Goal: Task Accomplishment & Management: Use online tool/utility

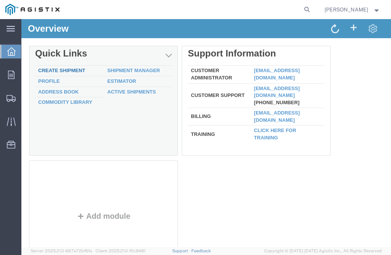
click at [83, 70] on link "Create Shipment" at bounding box center [61, 71] width 47 height 6
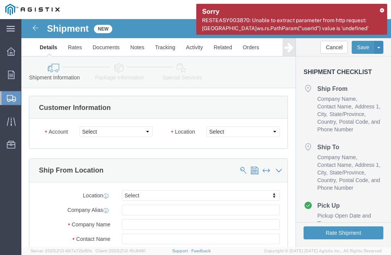
select select
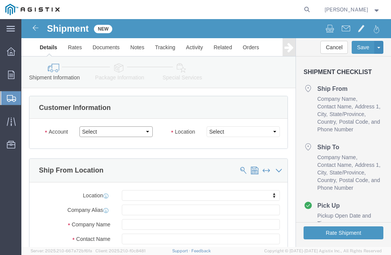
click select "Select PG&E Technical Fabrication"
select select "9596"
click select "Select PG&E Technical Fabrication"
select select "PURCHORD"
select select
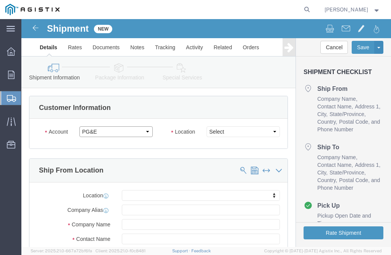
select select
click select "Select All Others Fremont DC Fresno DC Wheatland DC"
select select "19740"
click select "Select All Others Fremont DC Fresno DC Wheatland DC"
click div "Ship From Location"
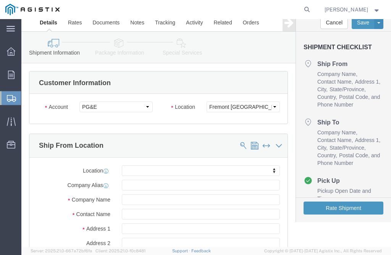
scroll to position [38, 0]
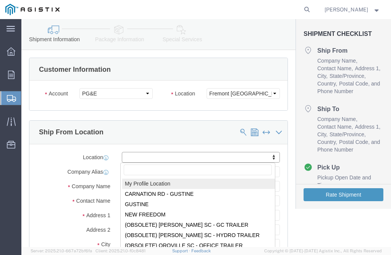
select select "MYPROFILE"
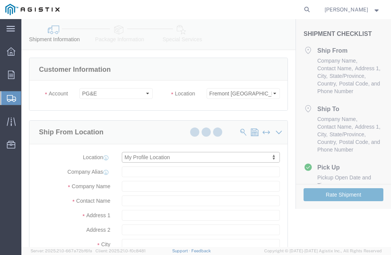
type input "Technical Fabrication"
type input "Lisa Flohr"
type input "18 CARNATION RD"
type input "GUSTINE"
type input "95322"
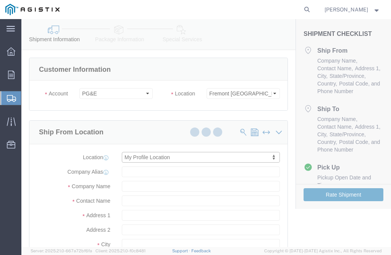
type input "209-854-1020"
type input "tecfabmet@sbcglobal.net"
checkbox input "true"
select select "CA"
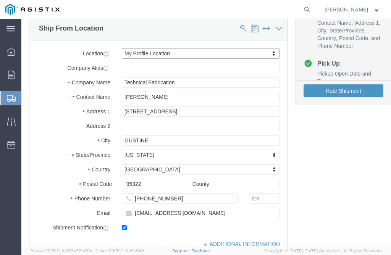
scroll to position [191, 0]
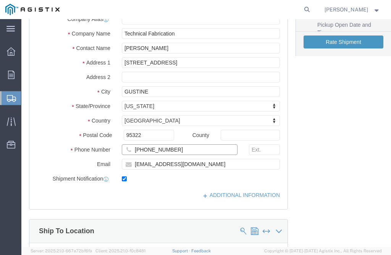
click input "209-854-1020"
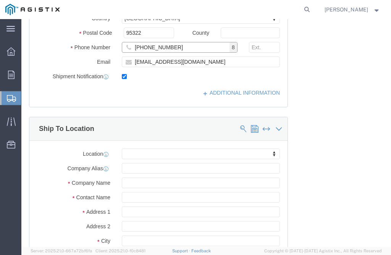
scroll to position [306, 0]
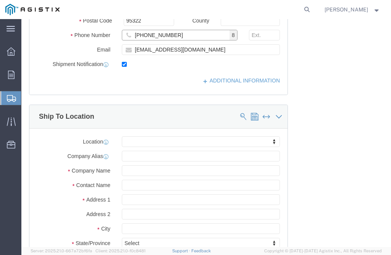
type input "209-602-5198"
click input "text"
click span
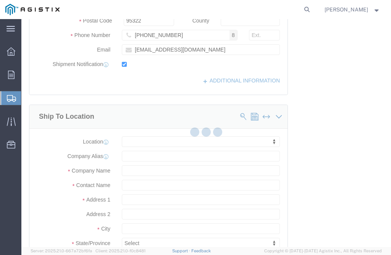
click div
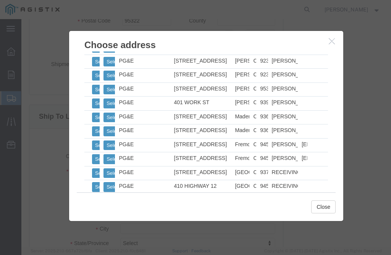
scroll to position [612, 0]
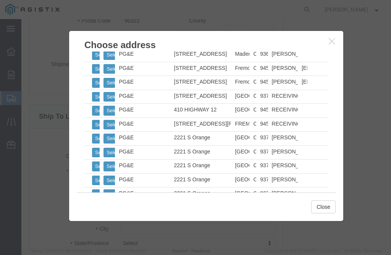
click div
click button "Select"
select select
type input "PG&E"
type input "RECEIVING DEPT"
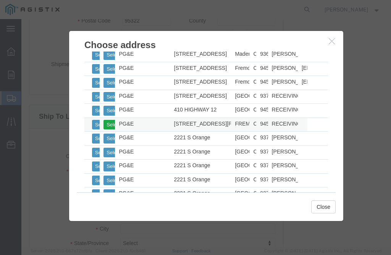
type input "42105 BOYCE RD"
type input "FREMONT"
type input "94538"
type input "510-770-2025"
select select "CA"
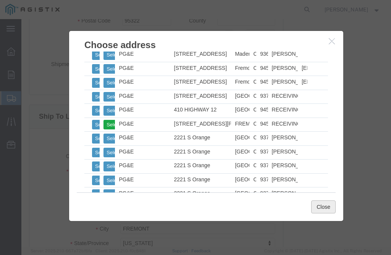
click button "Close"
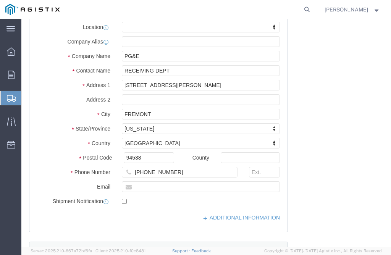
scroll to position [535, 0]
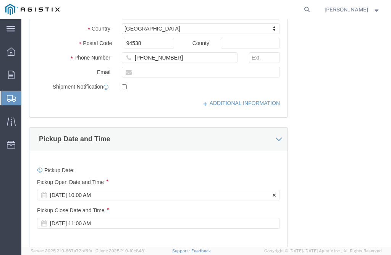
click div "Oct 13 2025 10:00 AM"
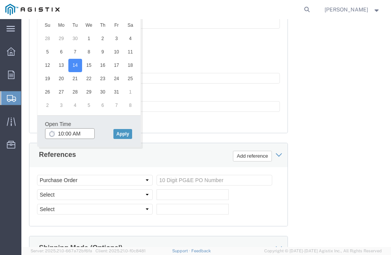
click input "10:00 AM"
type input "7:00 AM"
click button "Apply"
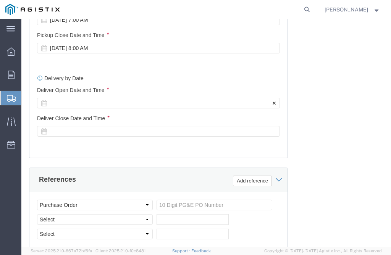
scroll to position [697, 0]
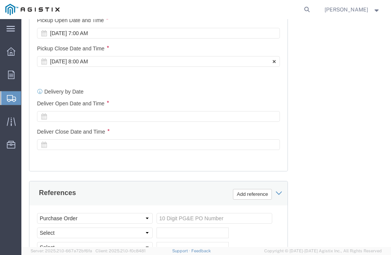
click div "Oct 14 2025 8:00 AM"
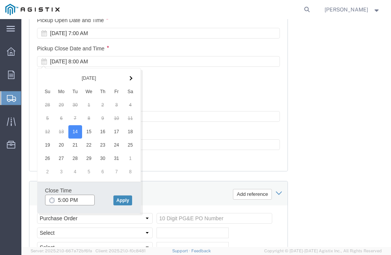
type input "5:00 PM"
click button "Apply"
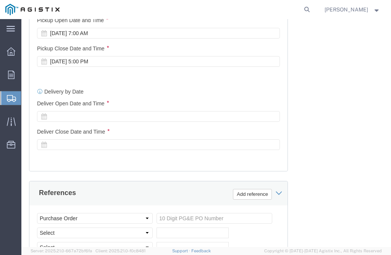
click div "Delivery Start Date Delivery Start Time Deliver Open Date and Time Deliver Clos…"
click div
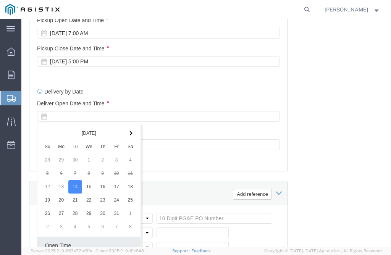
scroll to position [818, 0]
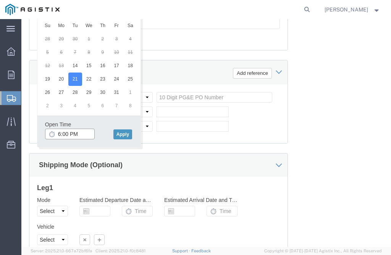
click input "6:00 PM"
type input "7:00 AM"
click button "Apply"
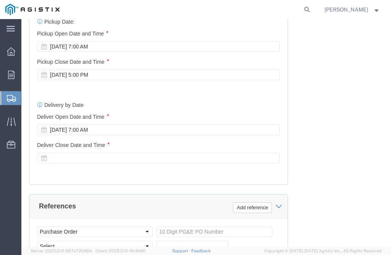
scroll to position [665, 0]
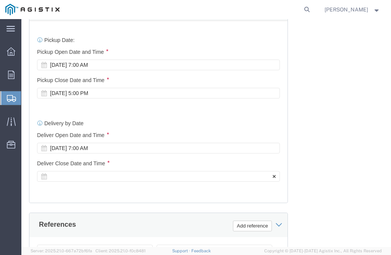
click div
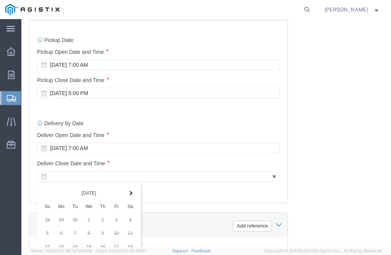
scroll to position [847, 0]
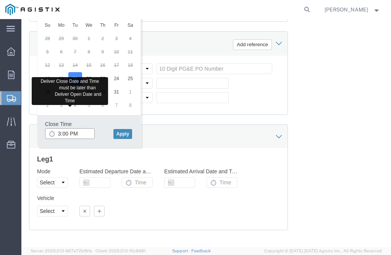
type input "3:00 PM"
click button "Apply"
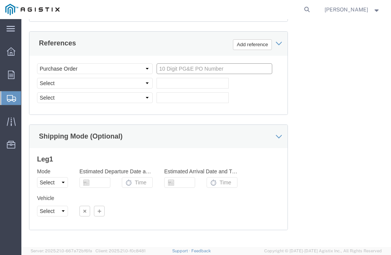
click input "text"
type input "3501424408"
click select "Select Account Type Activity ID Airline Appointment Number ASN Batch Request # …"
select select "PURCHORD"
click select "Select Account Type Activity ID Airline Appointment Number ASN Batch Request # …"
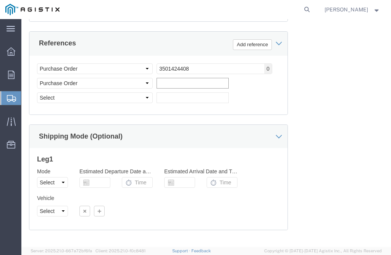
click input "text"
type input "3501423545"
click div
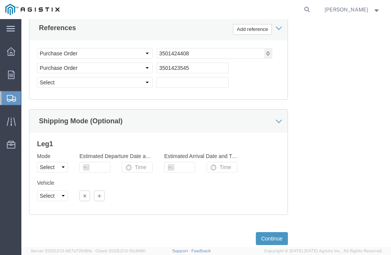
scroll to position [875, 0]
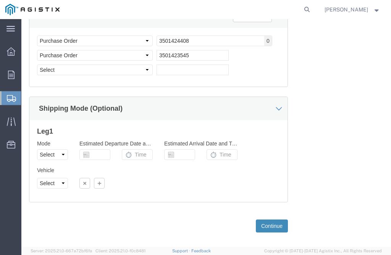
click button "Continue"
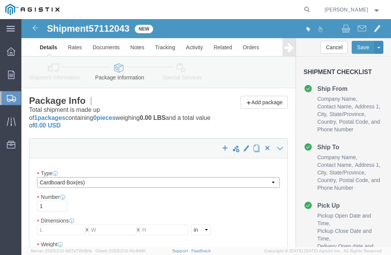
click select "Select Bulk Bundle(s) Cardboard Box(es) Carton(s) Crate(s) Drum(s) (Fiberboard)…"
select select "PSNS"
click select "Select Bulk Bundle(s) Cardboard Box(es) Carton(s) Crate(s) Drum(s) (Fiberboard)…"
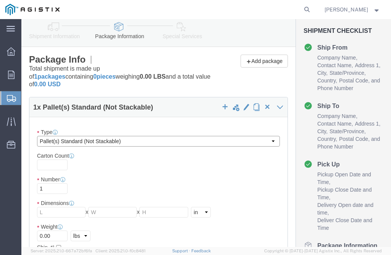
scroll to position [76, 0]
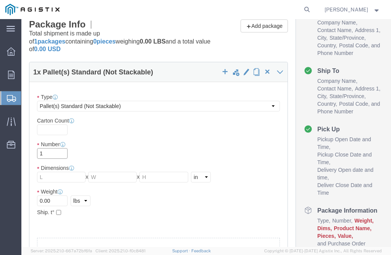
click input "1"
type input "2"
click input "text"
type input "48"
type input "40"
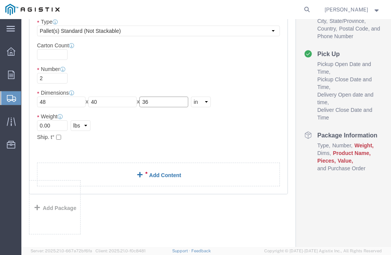
scroll to position [153, 0]
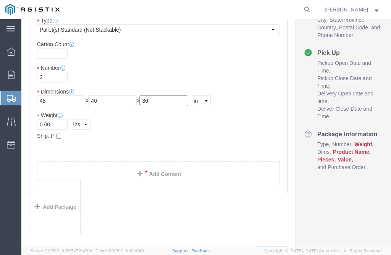
type input "36"
click input "0.00"
type input "1241.00"
click link "Add Content"
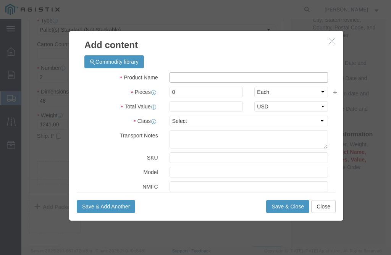
click input "text"
type input "TEST SPOOL M022580"
click input "0"
type input "0"
type input "221"
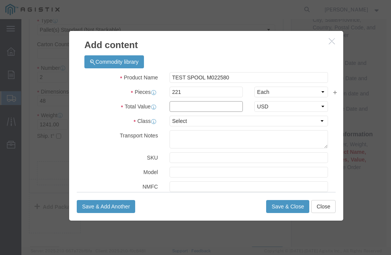
click input "text"
type input "7,514.00"
click select "Select 50 55 60 65 70 85 92.5 100 125 175 250 300 400"
select select "50"
click select "Select 50 55 60 65 70 85 92.5 100 125 175 250 300 400"
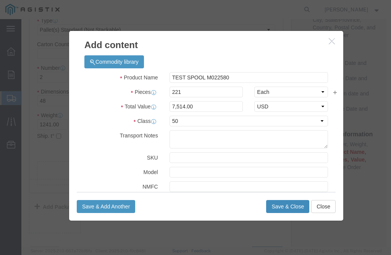
click button "Save & Close"
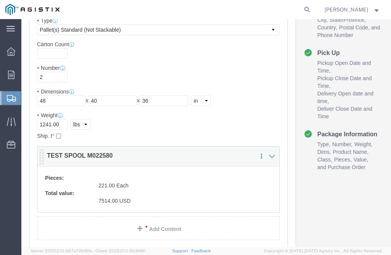
scroll to position [268, 0]
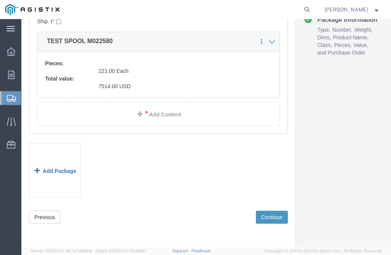
click link "Add Package"
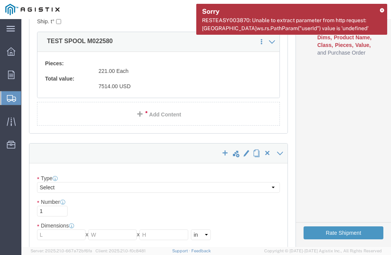
select select "PSNS"
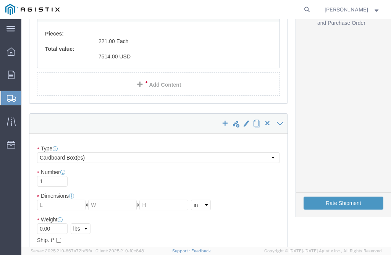
scroll to position [306, 0]
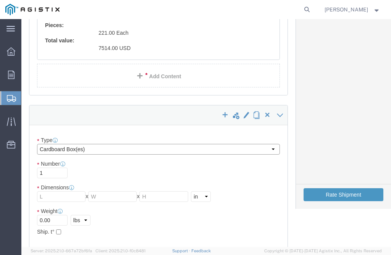
click select "Select Bulk Bundle(s) Cardboard Box(es) Carton(s) Crate(s) Drum(s) (Fiberboard)…"
select select "PSNS"
click select "Select Bulk Bundle(s) Cardboard Box(es) Carton(s) Crate(s) Drum(s) (Fiberboard)…"
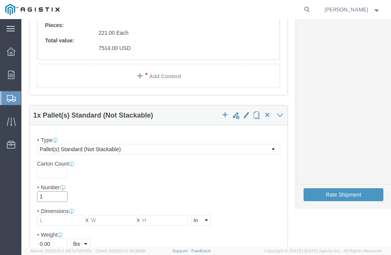
click input "1"
click input "text"
type input "48"
type input "40"
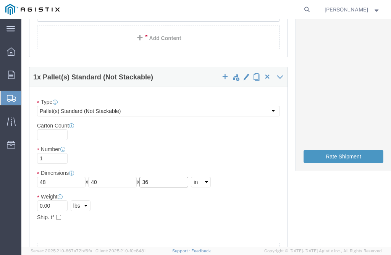
type input "36"
click input "0.00"
type input "1311.00"
click div "Package Type Select Bulk Bundle(s) Cardboard Box(es) Carton(s) Crate(s) Drum(s)…"
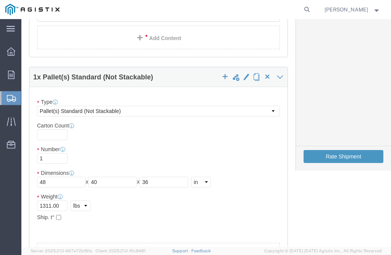
click ul
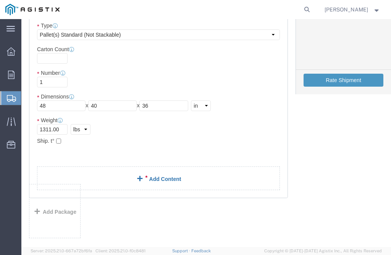
click link "Add Content"
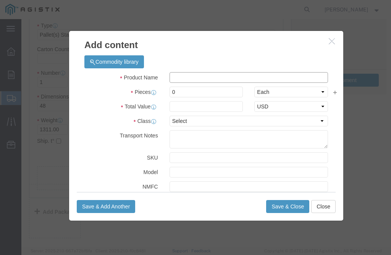
click input "text"
type input "TEST SPOOL M022580/M022578"
click input "0"
type input "352"
click input "text"
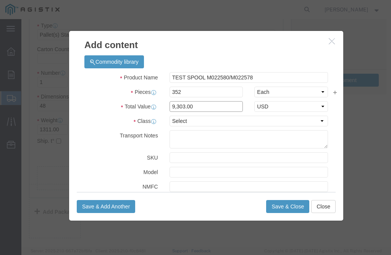
type input "9,303.00"
click select "Select 50 55 60 65 70 85 92.5 100 125 175 250 300 400"
select select "50"
click select "Select 50 55 60 65 70 85 92.5 100 125 175 250 300 400"
click button "Save & Close"
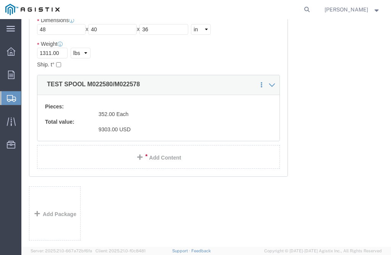
scroll to position [524, 0]
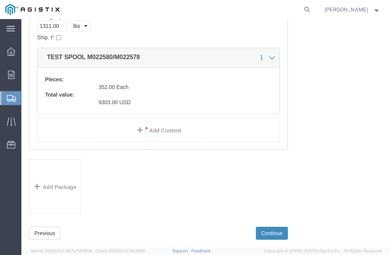
click button "Continue"
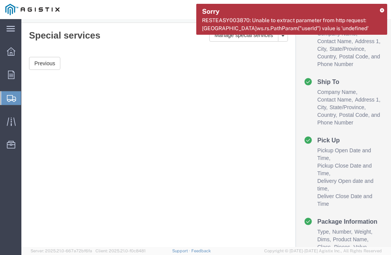
scroll to position [0, 0]
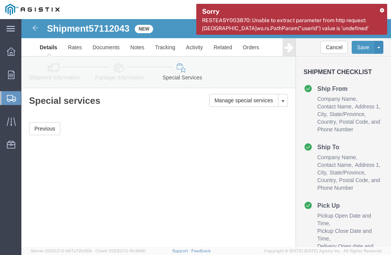
click at [382, 10] on icon at bounding box center [382, 10] width 4 height 4
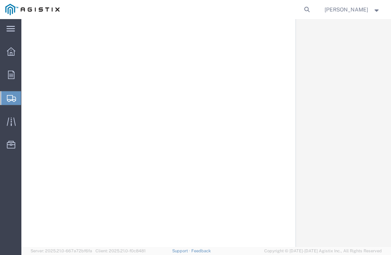
scroll to position [524, 0]
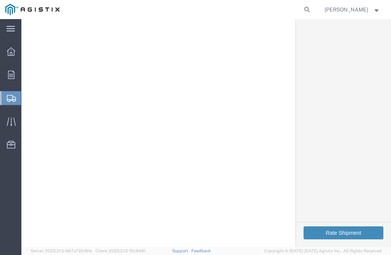
click button "Rate Shipment"
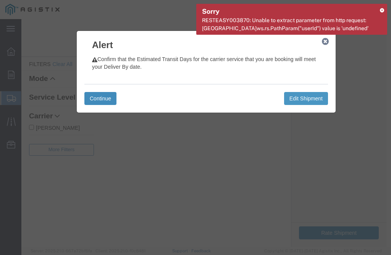
click at [112, 99] on button "Continue" at bounding box center [100, 98] width 32 height 13
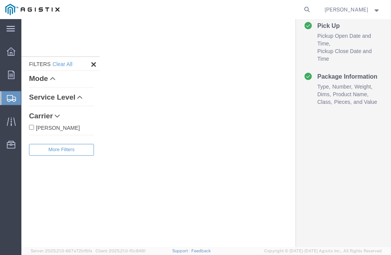
scroll to position [27, 0]
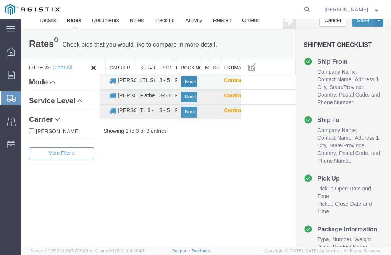
click at [184, 82] on button "Book" at bounding box center [189, 81] width 16 height 11
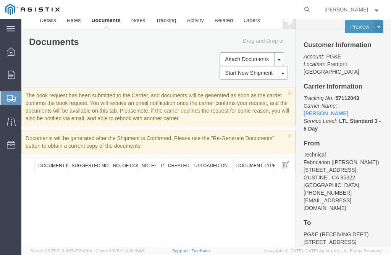
scroll to position [0, 0]
